Goal: Task Accomplishment & Management: Manage account settings

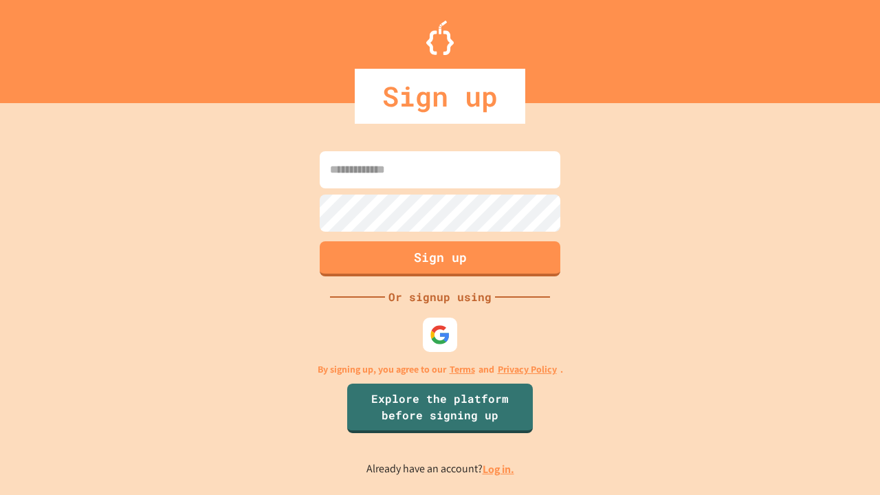
click at [499, 469] on link "Log in." at bounding box center [499, 469] width 32 height 14
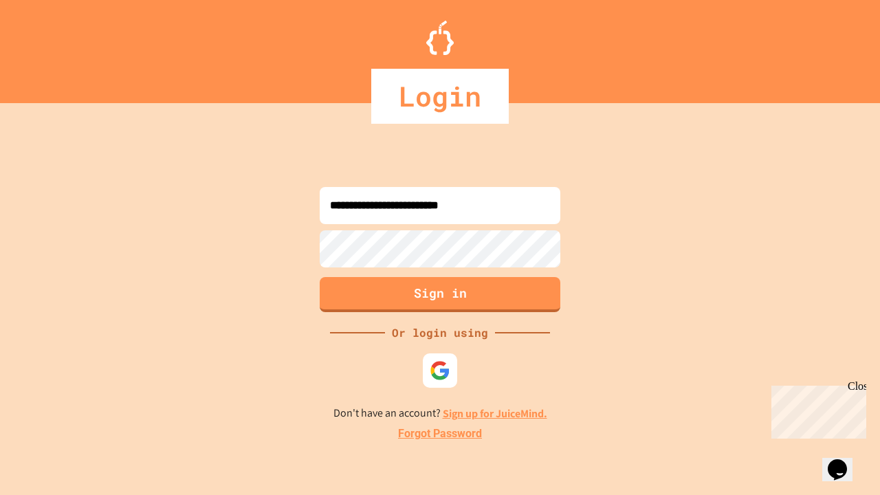
type input "**********"
